Goal: Navigation & Orientation: Find specific page/section

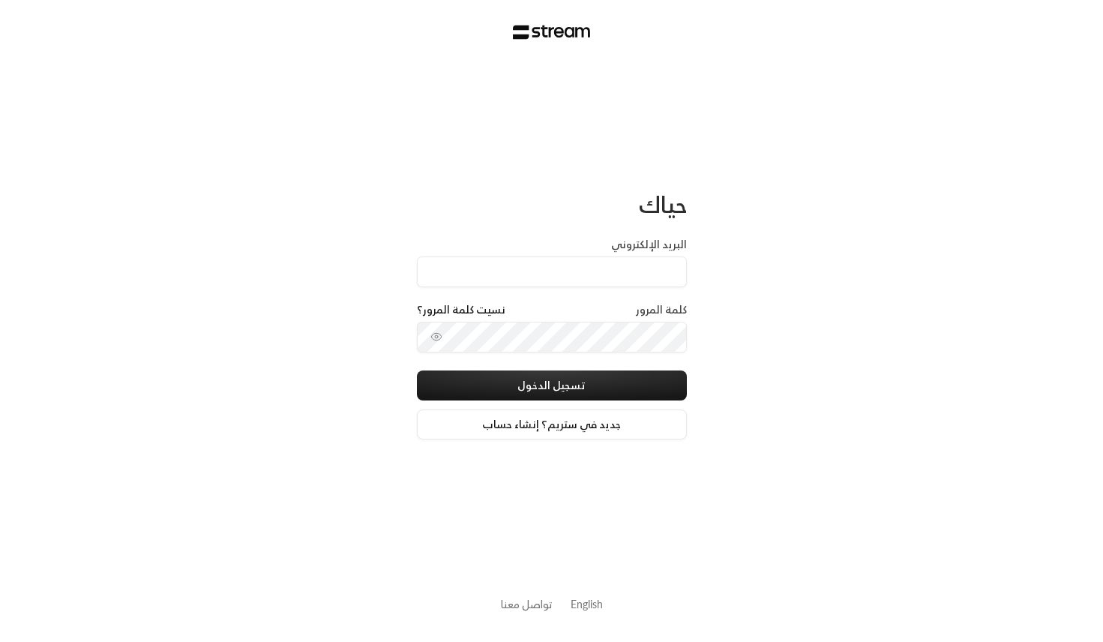
click at [650, 248] on label "البريد الإلكتروني" at bounding box center [649, 244] width 76 height 15
click at [650, 257] on input "البريد الإلكتروني" at bounding box center [552, 272] width 270 height 31
click at [644, 270] on input "البريد الإلكتروني" at bounding box center [552, 272] width 270 height 31
type input "[EMAIL_ADDRESS][DOMAIN_NAME]"
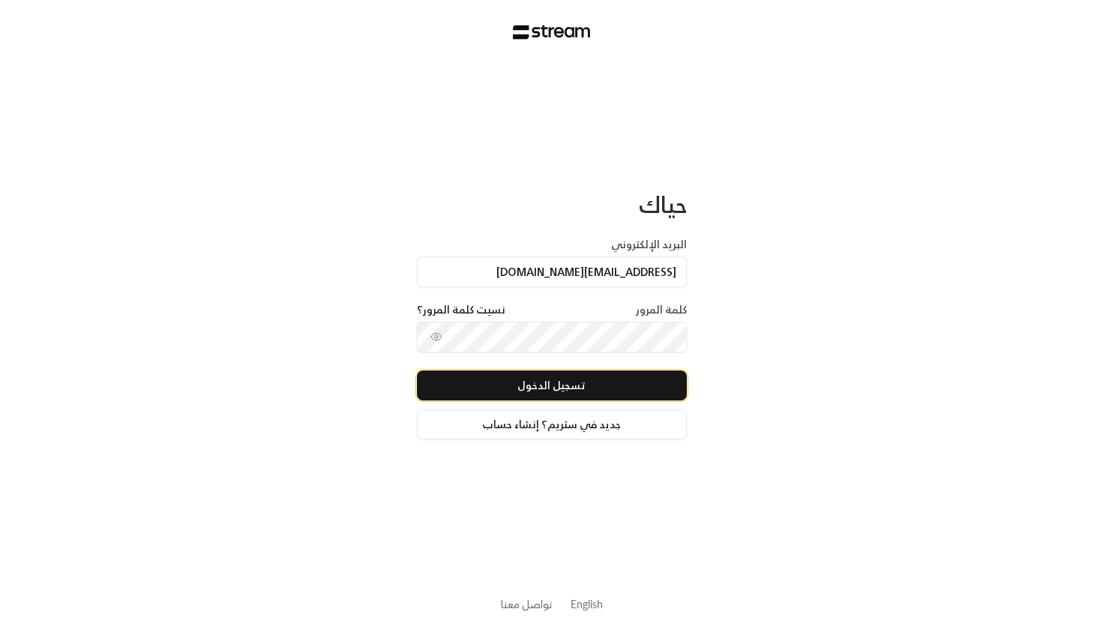
click at [569, 386] on button "تسجيل الدخول" at bounding box center [552, 386] width 270 height 30
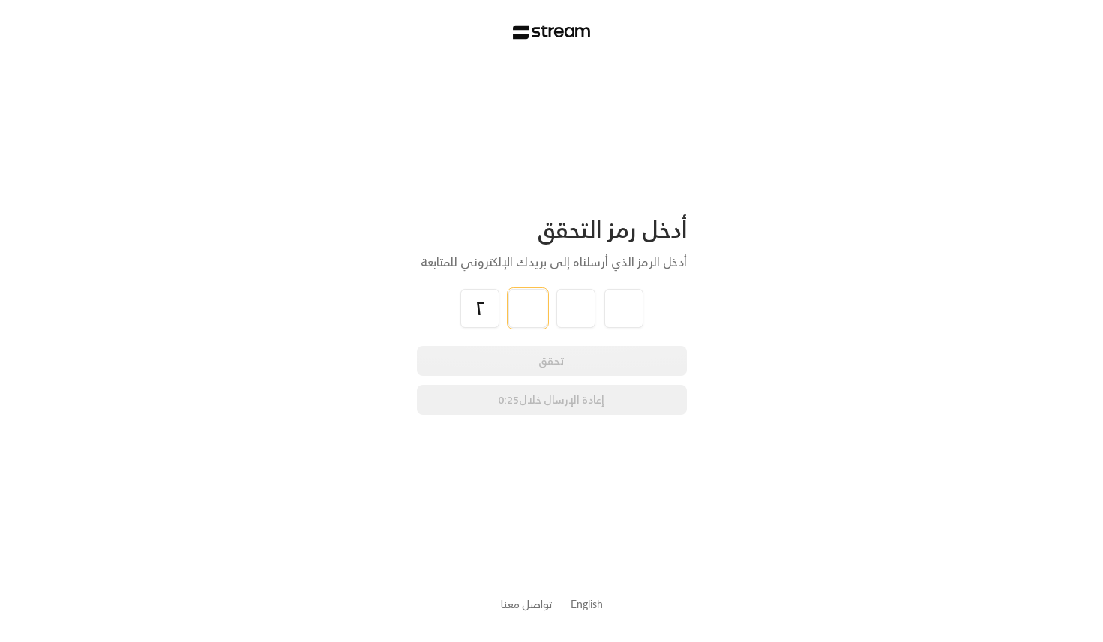
type input "2"
type input "8"
type input "2"
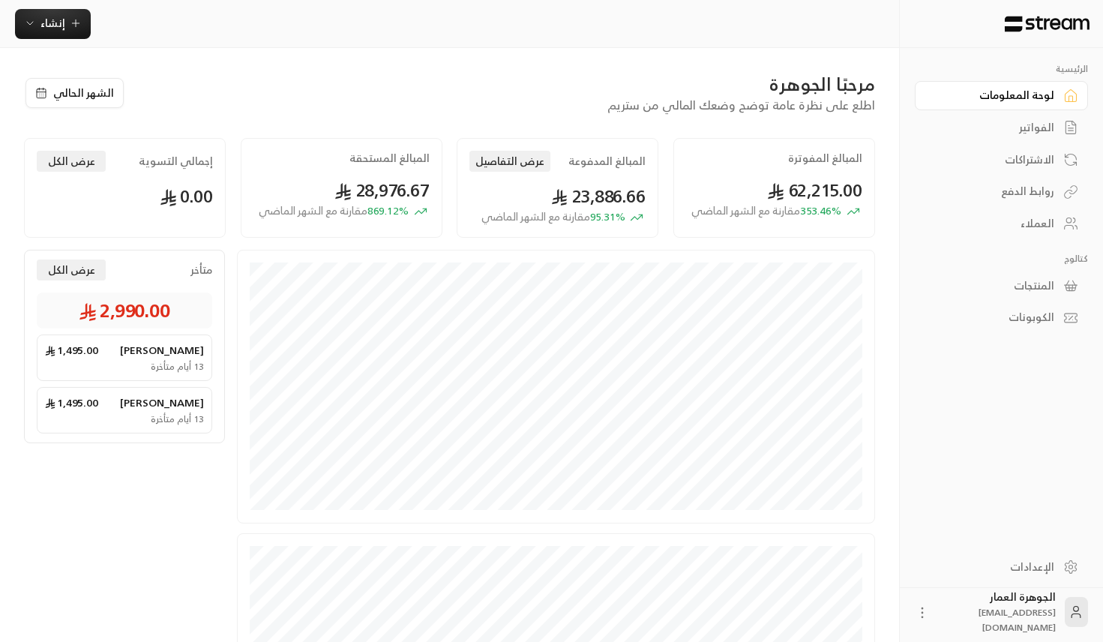
click at [1033, 131] on div "الفواتير" at bounding box center [994, 127] width 121 height 15
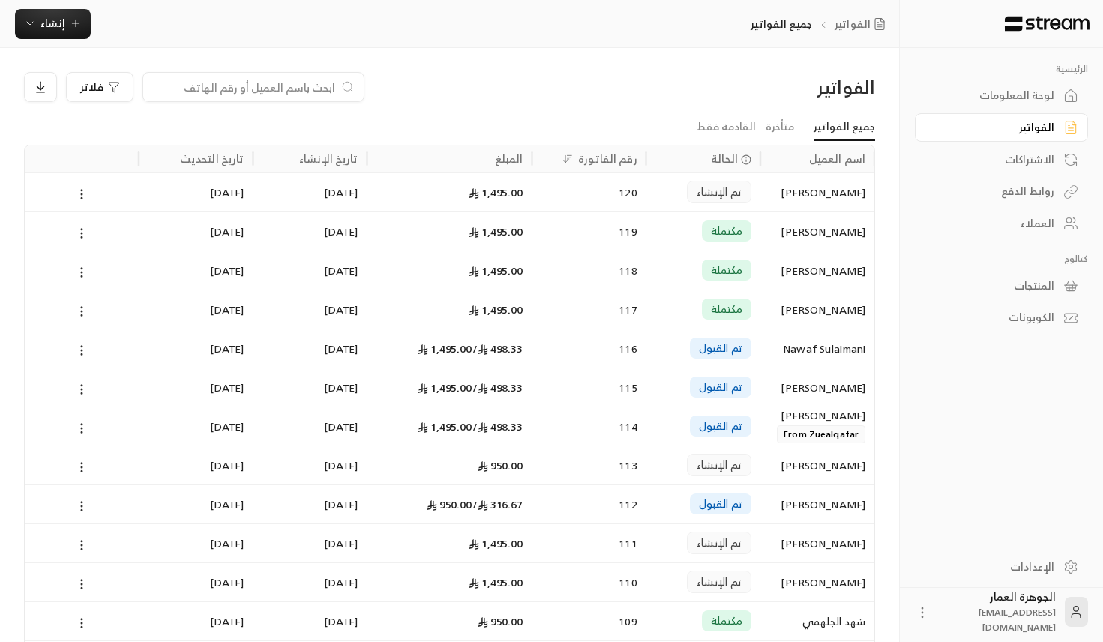
click at [1029, 171] on link "الاشتراكات" at bounding box center [1001, 159] width 173 height 29
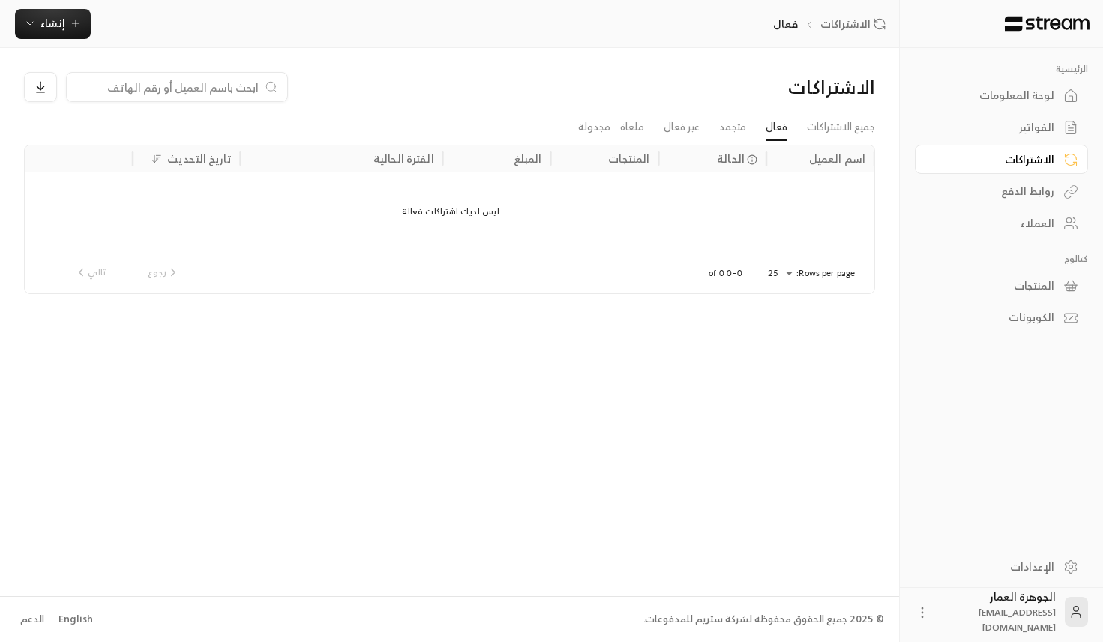
click at [1022, 189] on div "روابط الدفع" at bounding box center [994, 191] width 121 height 15
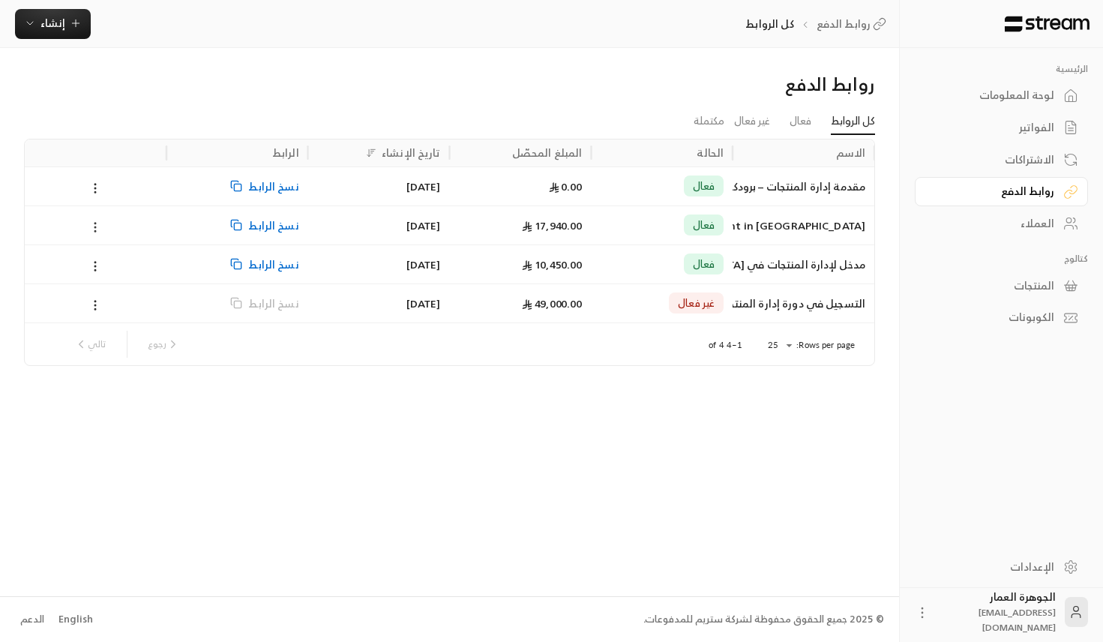
click at [93, 218] on button at bounding box center [95, 226] width 17 height 17
click at [124, 266] on link "عرض" at bounding box center [115, 266] width 44 height 27
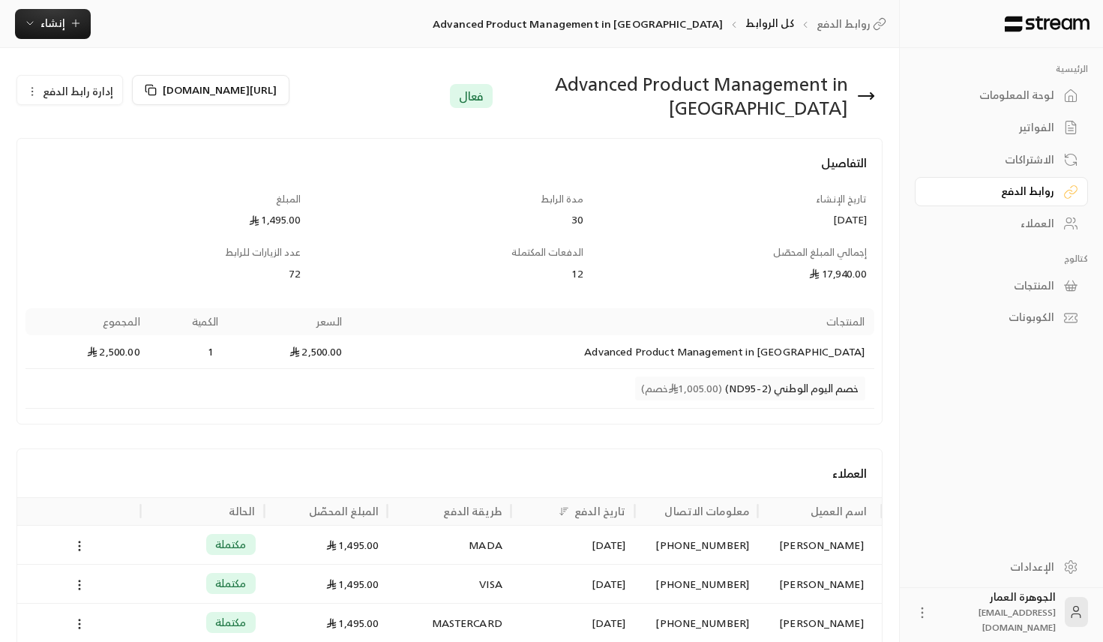
click at [77, 86] on span "إدارة رابط الدفع" at bounding box center [78, 91] width 71 height 19
click at [871, 96] on icon at bounding box center [866, 96] width 15 height 0
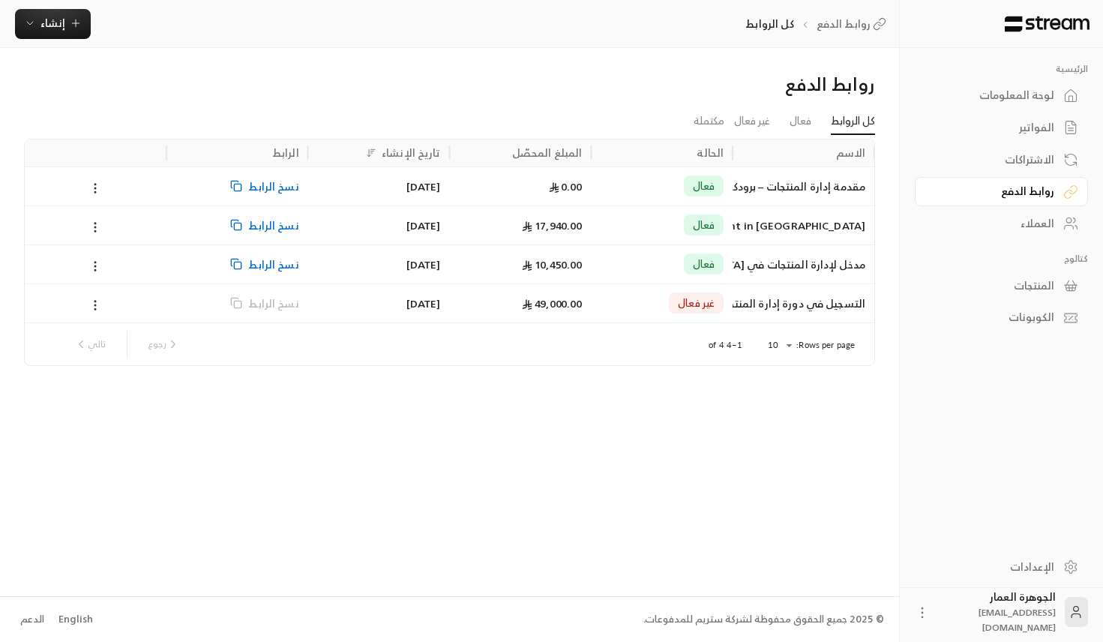
click at [1047, 122] on div "الفواتير" at bounding box center [994, 127] width 121 height 15
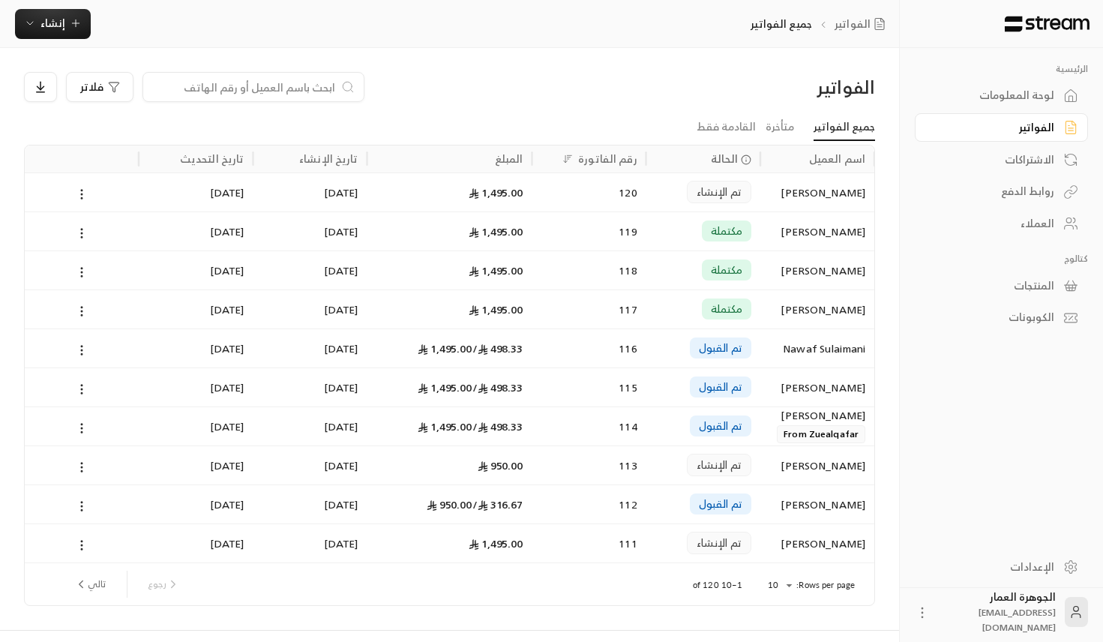
click at [503, 151] on div "المبلغ" at bounding box center [509, 158] width 29 height 19
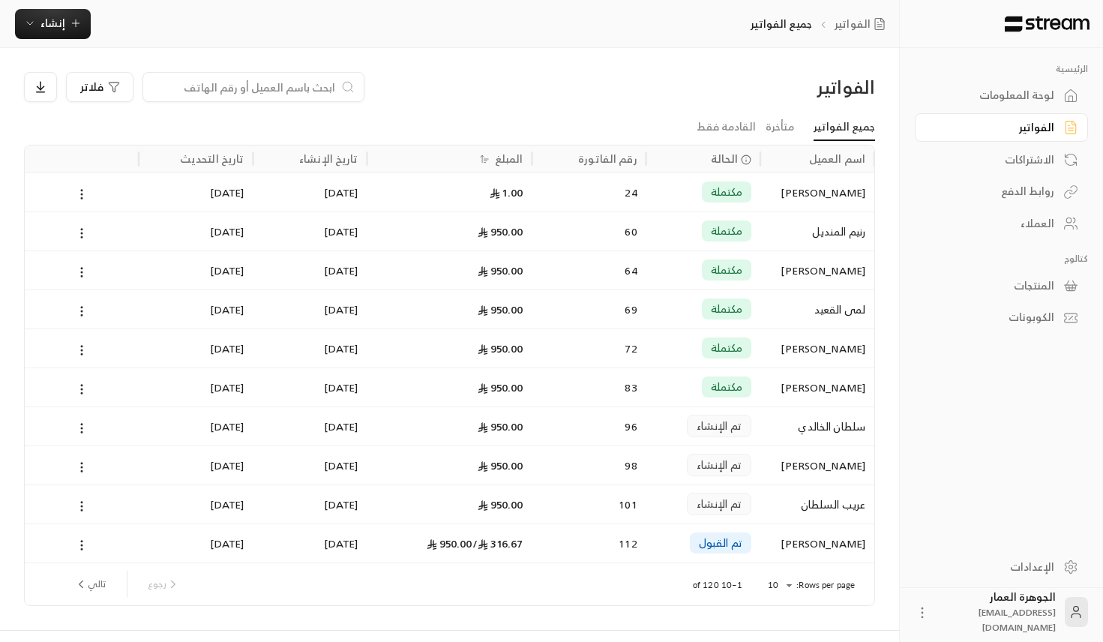
click at [519, 162] on div "المبلغ" at bounding box center [509, 158] width 29 height 19
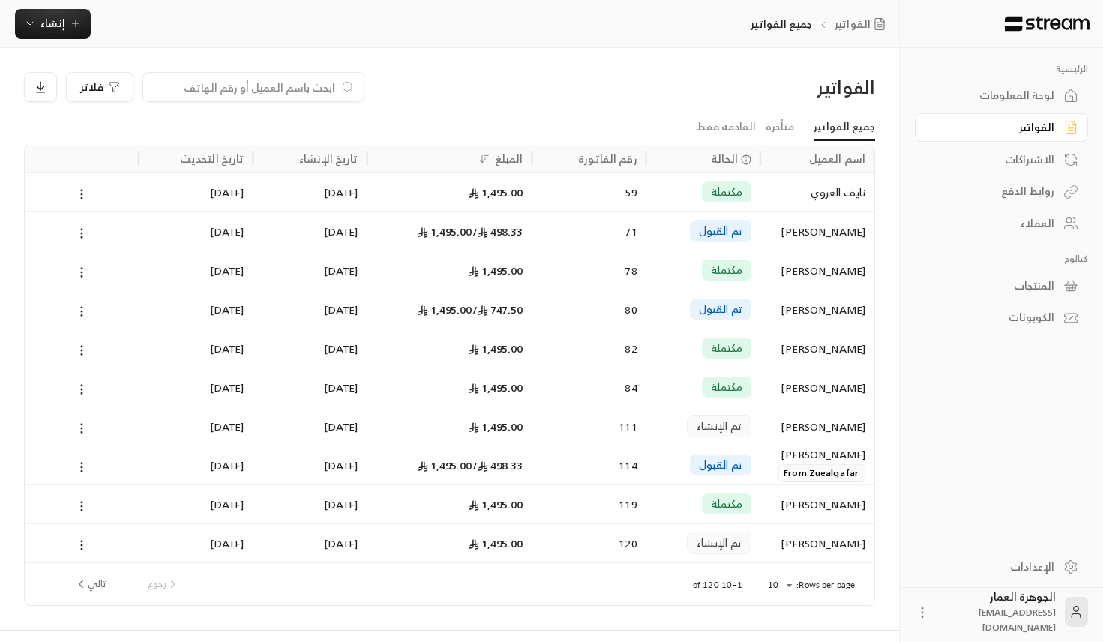
scroll to position [33, 0]
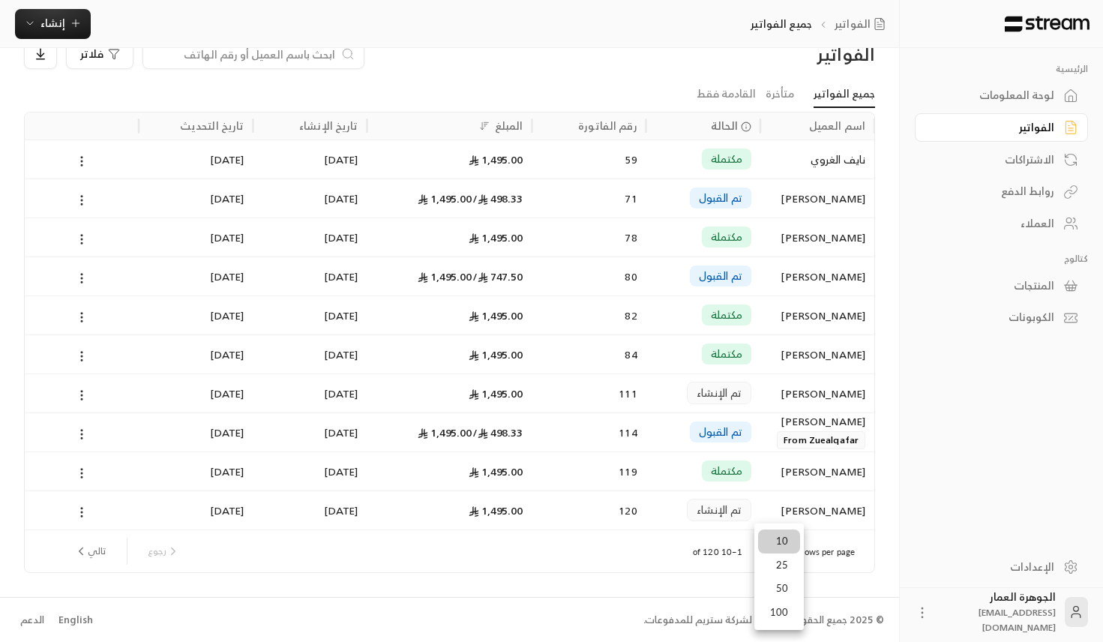
click at [790, 554] on body "الرئيسية لوحة المعلومات الفواتير الاشتراكات روابط الدفع العملاء كتالوج المنتجات…" at bounding box center [551, 288] width 1103 height 642
click at [782, 586] on li "50" at bounding box center [779, 589] width 42 height 24
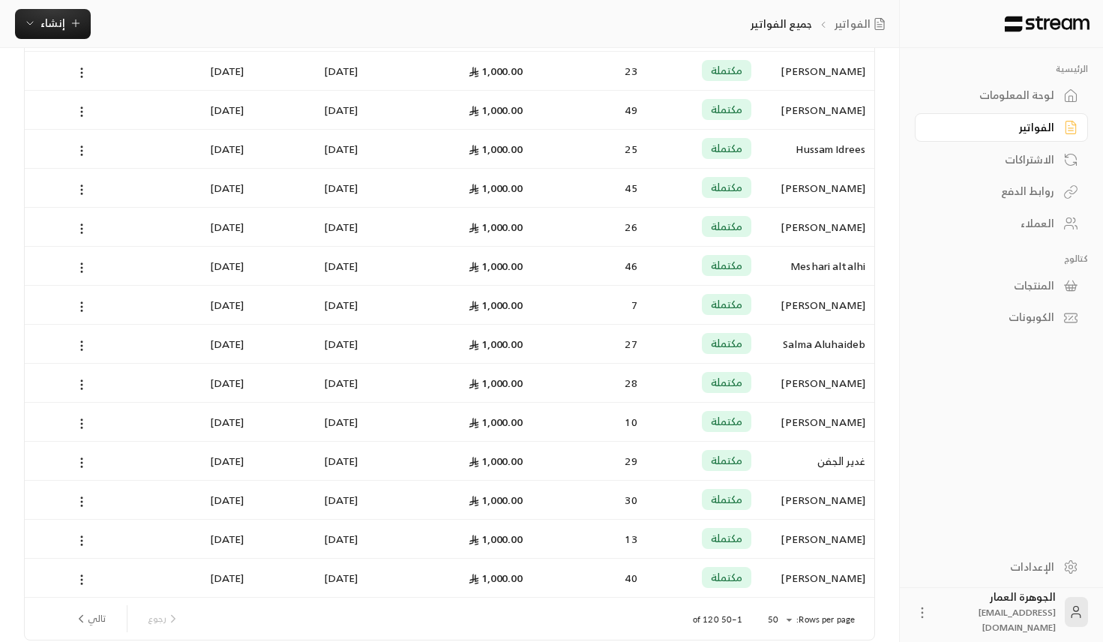
scroll to position [1593, 0]
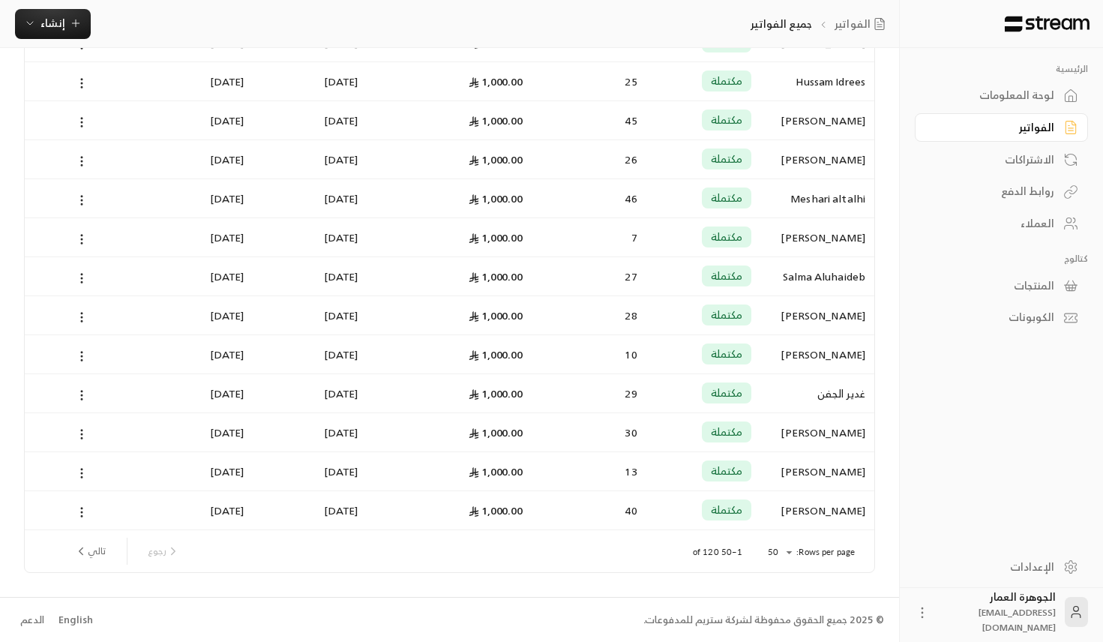
click at [776, 570] on li "25" at bounding box center [779, 566] width 42 height 24
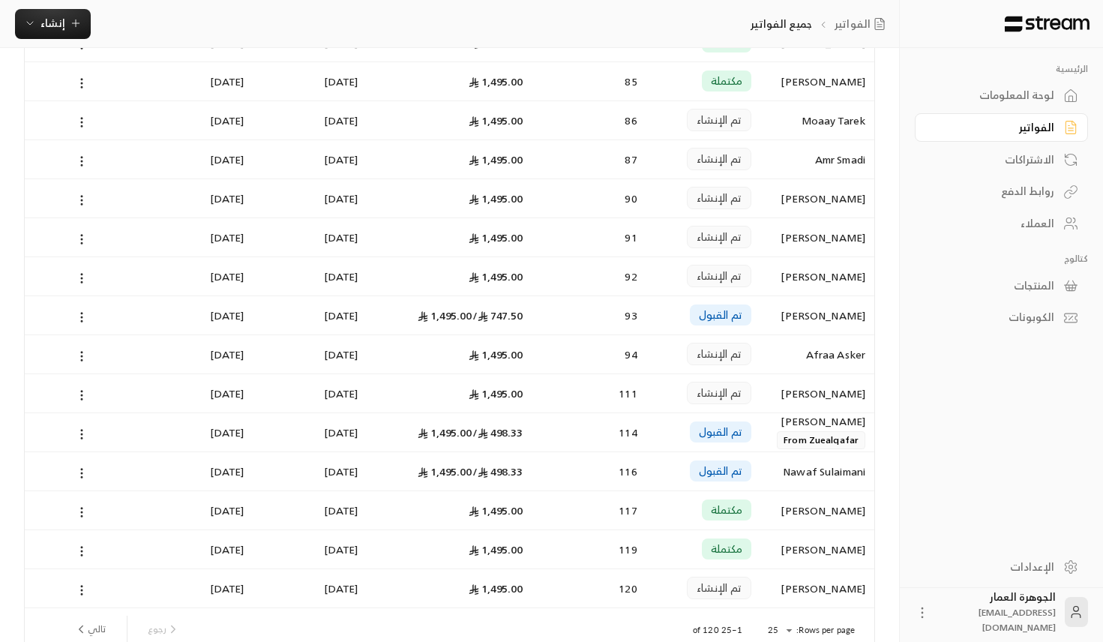
scroll to position [618, 0]
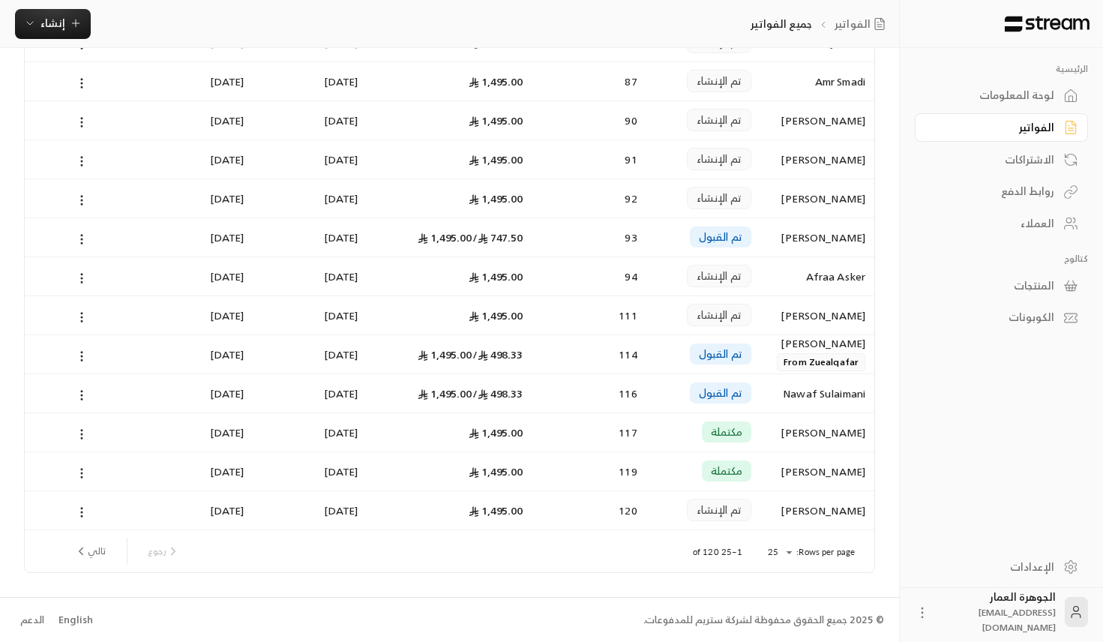
click at [99, 549] on button "تالي" at bounding box center [90, 552] width 44 height 26
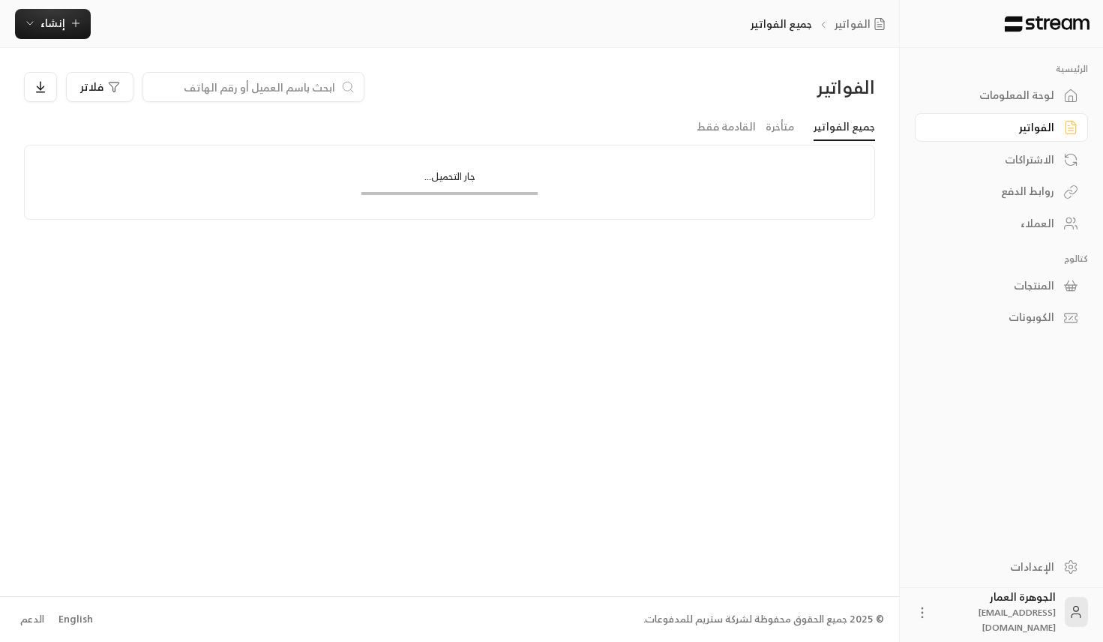
scroll to position [0, 0]
